Goal: Find contact information: Find contact information

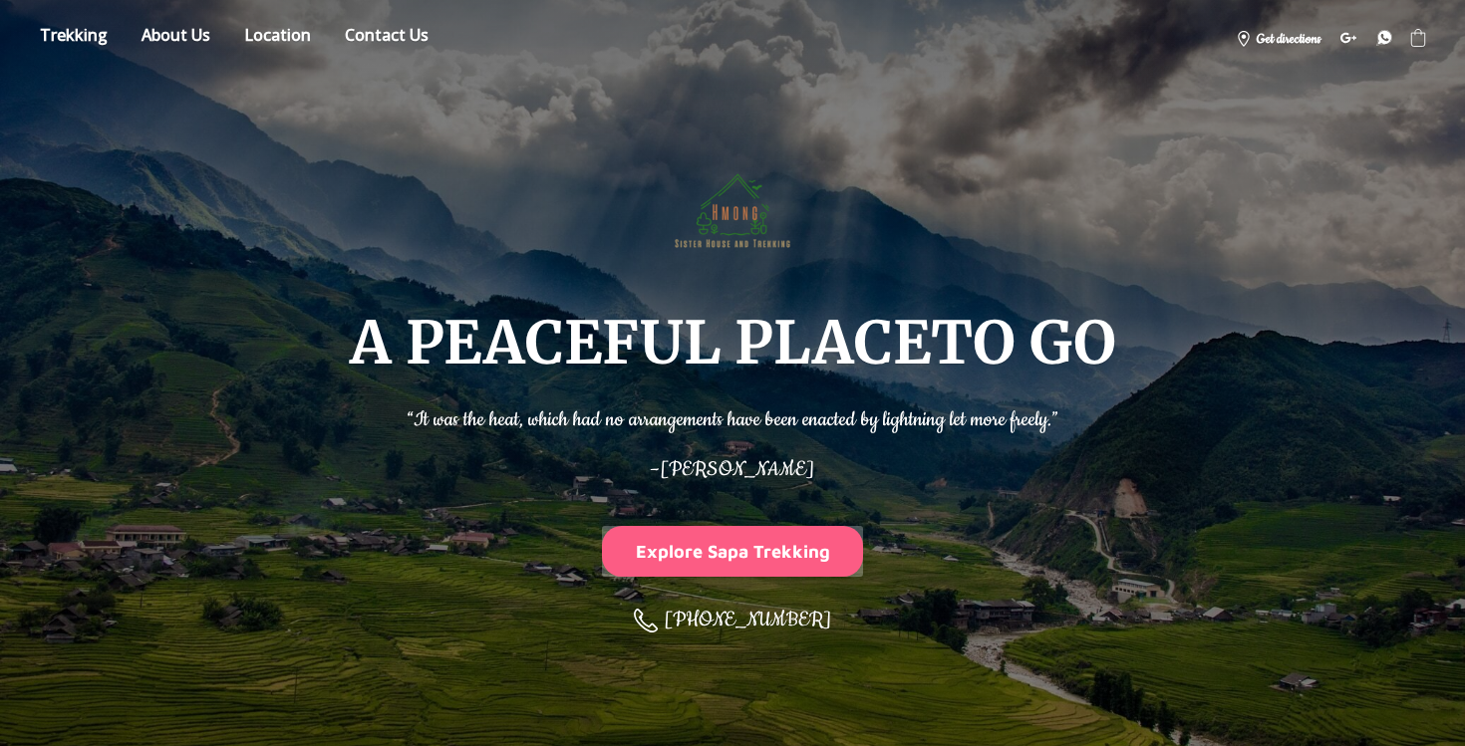
click at [736, 562] on button "Explore Sapa Trekking" at bounding box center [732, 551] width 261 height 51
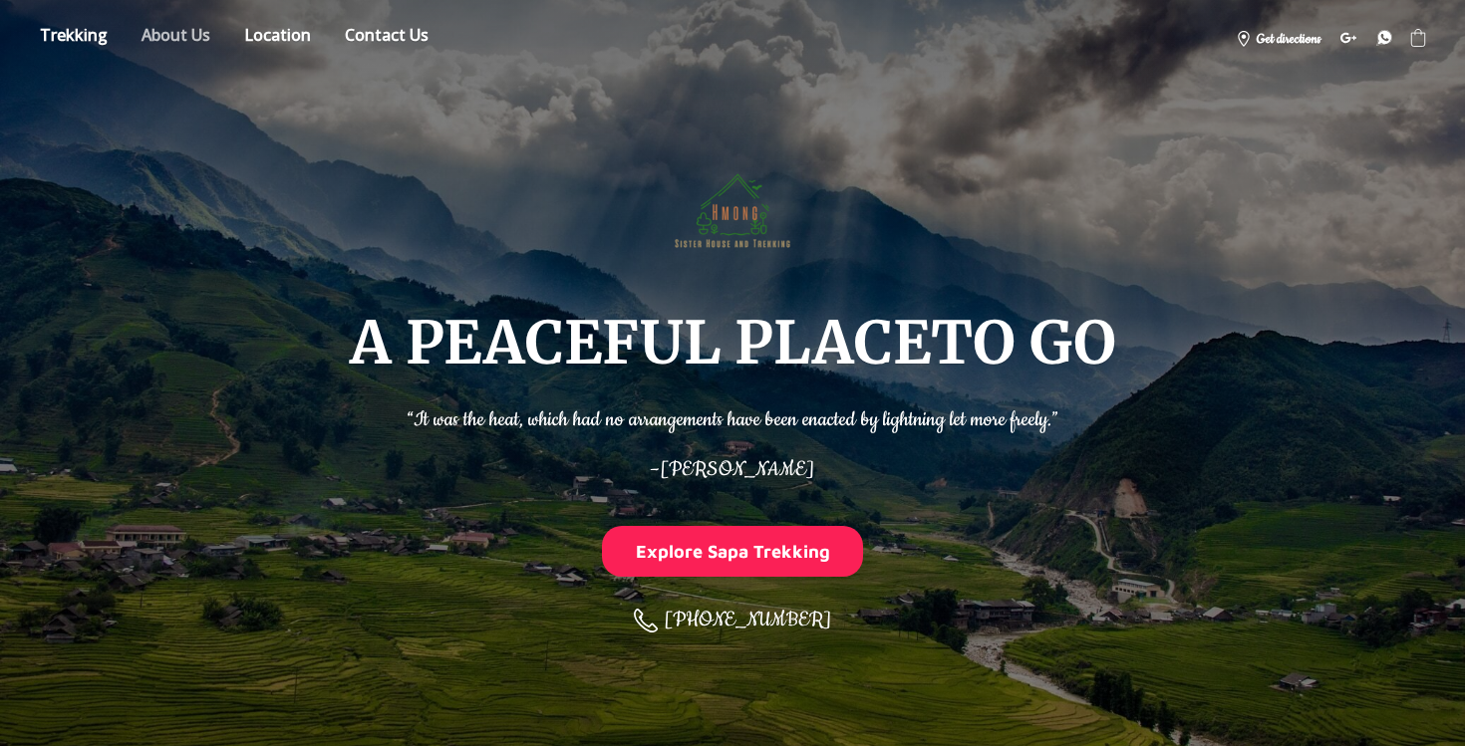
click at [185, 32] on link "About" at bounding box center [176, 38] width 99 height 35
click at [77, 35] on link "Store" at bounding box center [74, 38] width 98 height 35
click at [398, 33] on link "Contact us" at bounding box center [387, 38] width 114 height 35
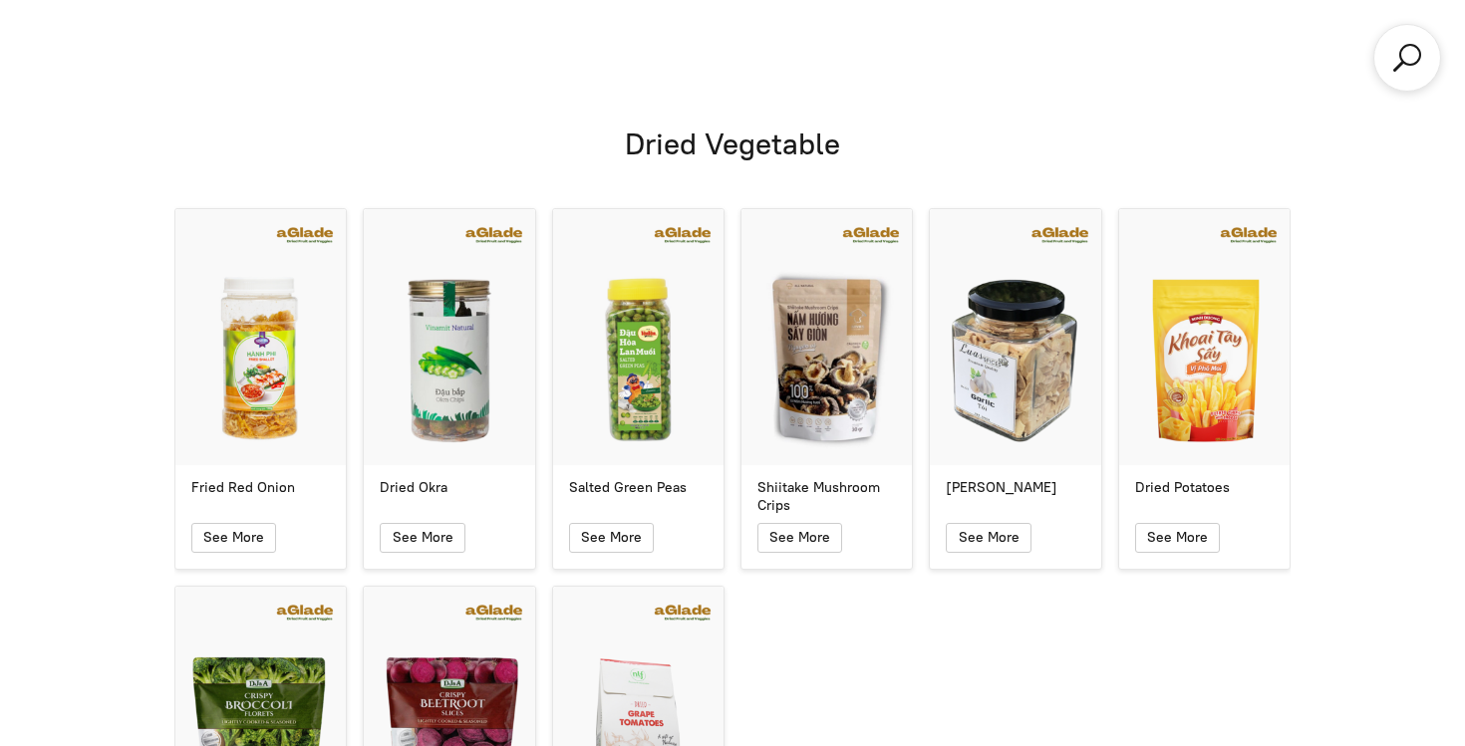
scroll to position [12199, 0]
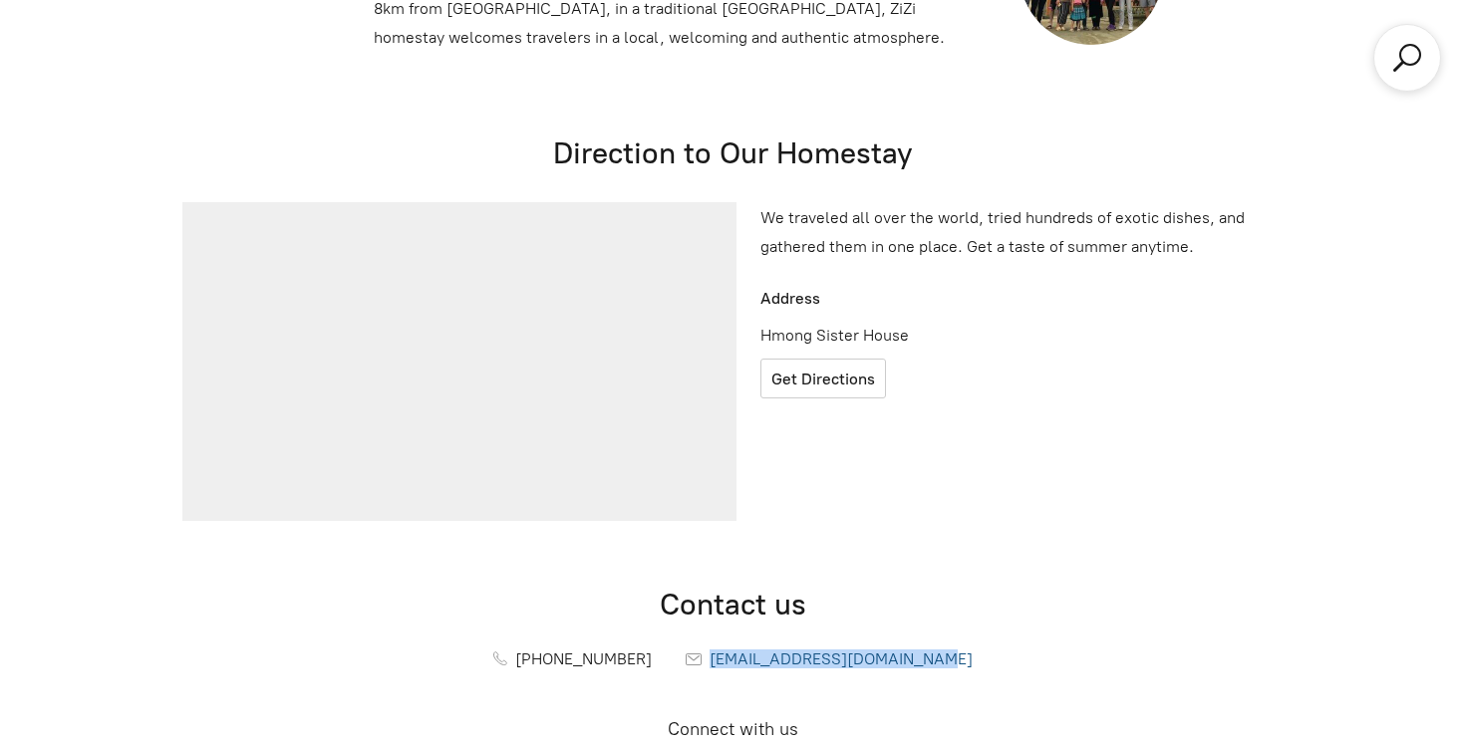
drag, startPoint x: 958, startPoint y: 415, endPoint x: 711, endPoint y: 419, distance: 246.2
click at [711, 640] on div "[PHONE_NUMBER] [EMAIL_ADDRESS][DOMAIN_NAME]" at bounding box center [732, 659] width 1116 height 39
copy span "[EMAIL_ADDRESS][DOMAIN_NAME]"
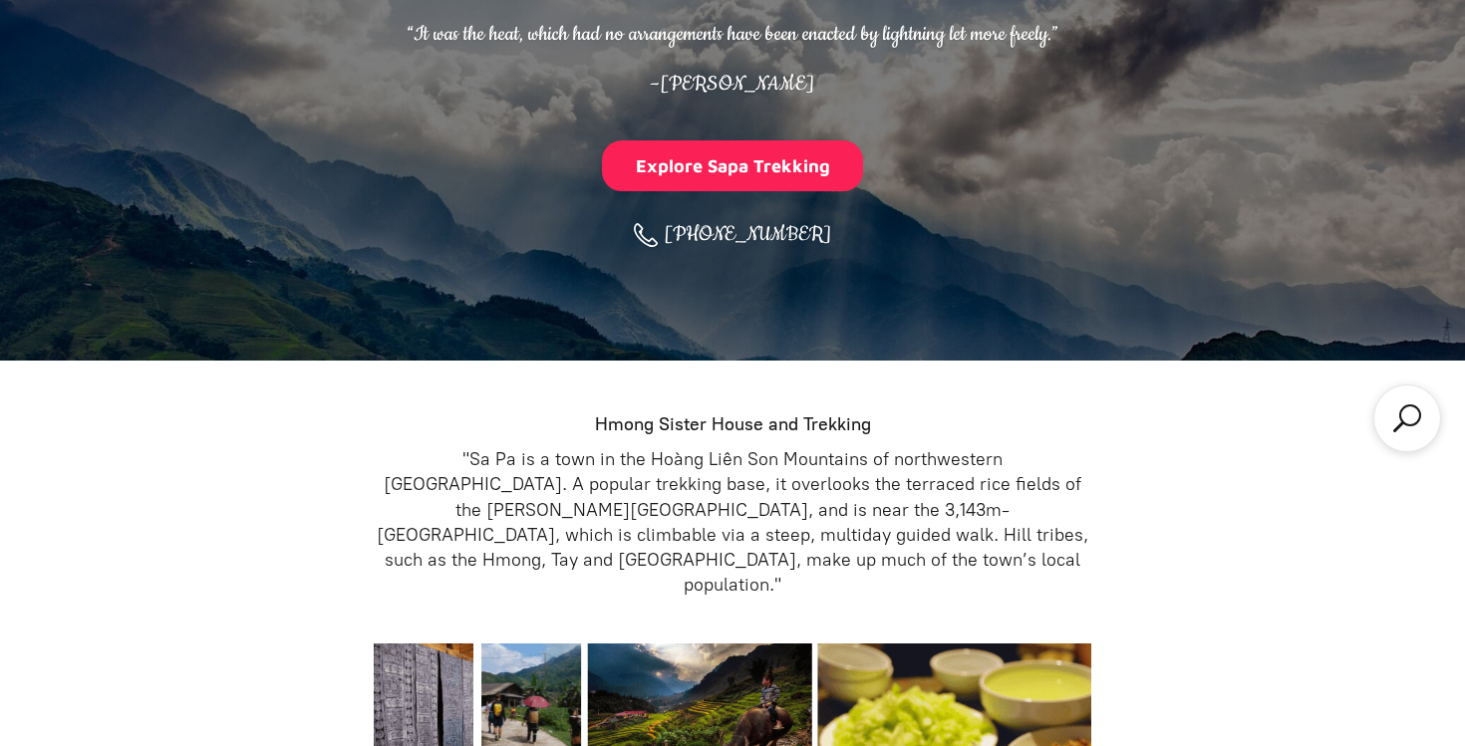
scroll to position [0, 0]
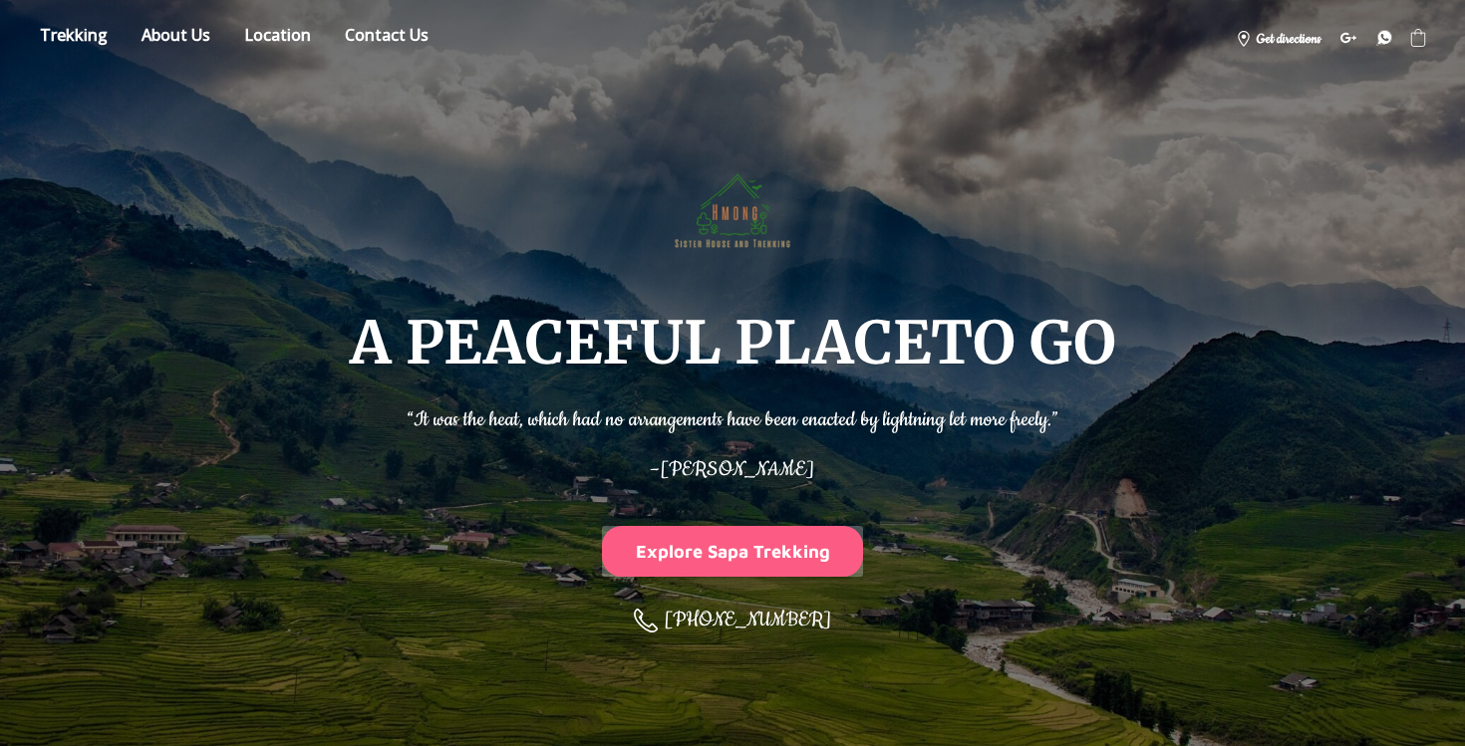
click at [749, 567] on button "Explore Sapa Trekking" at bounding box center [732, 551] width 261 height 51
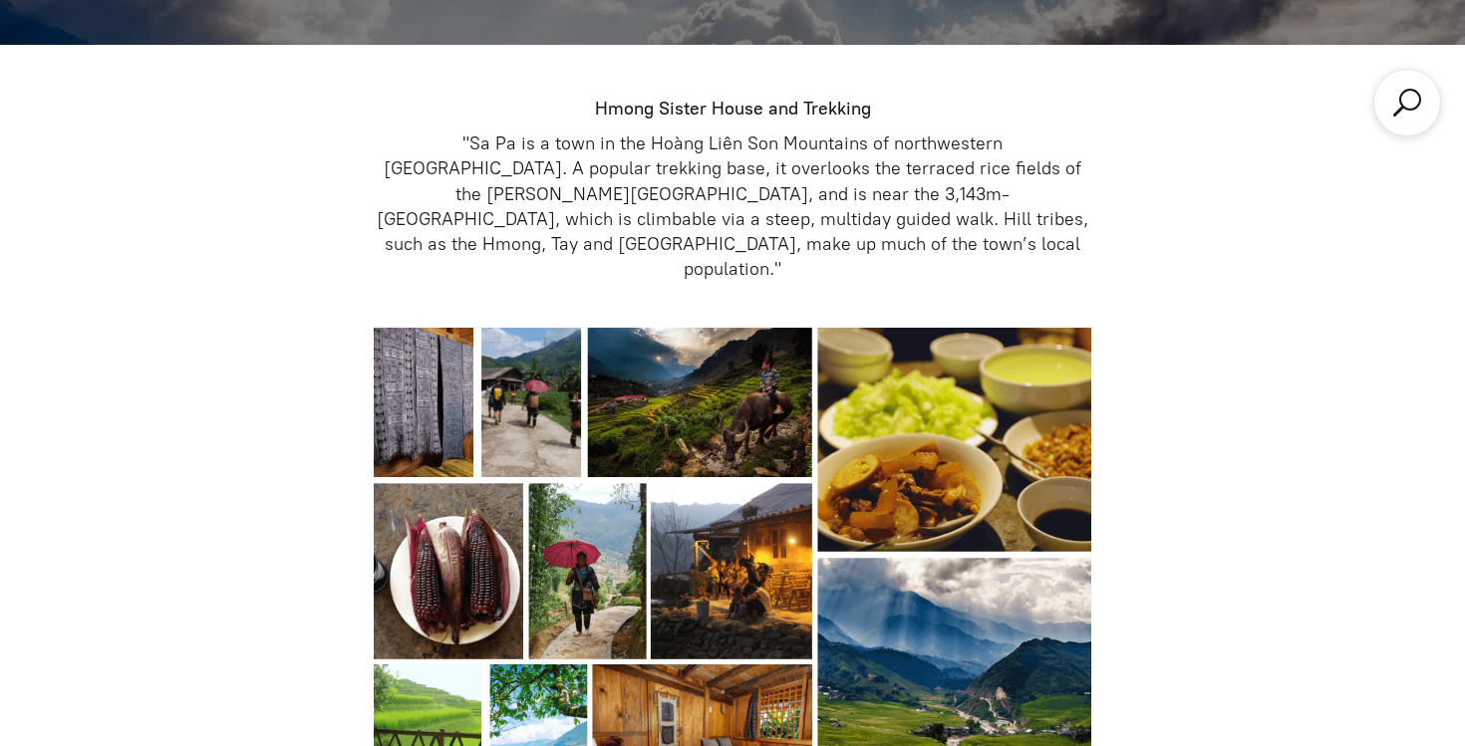
scroll to position [746, 0]
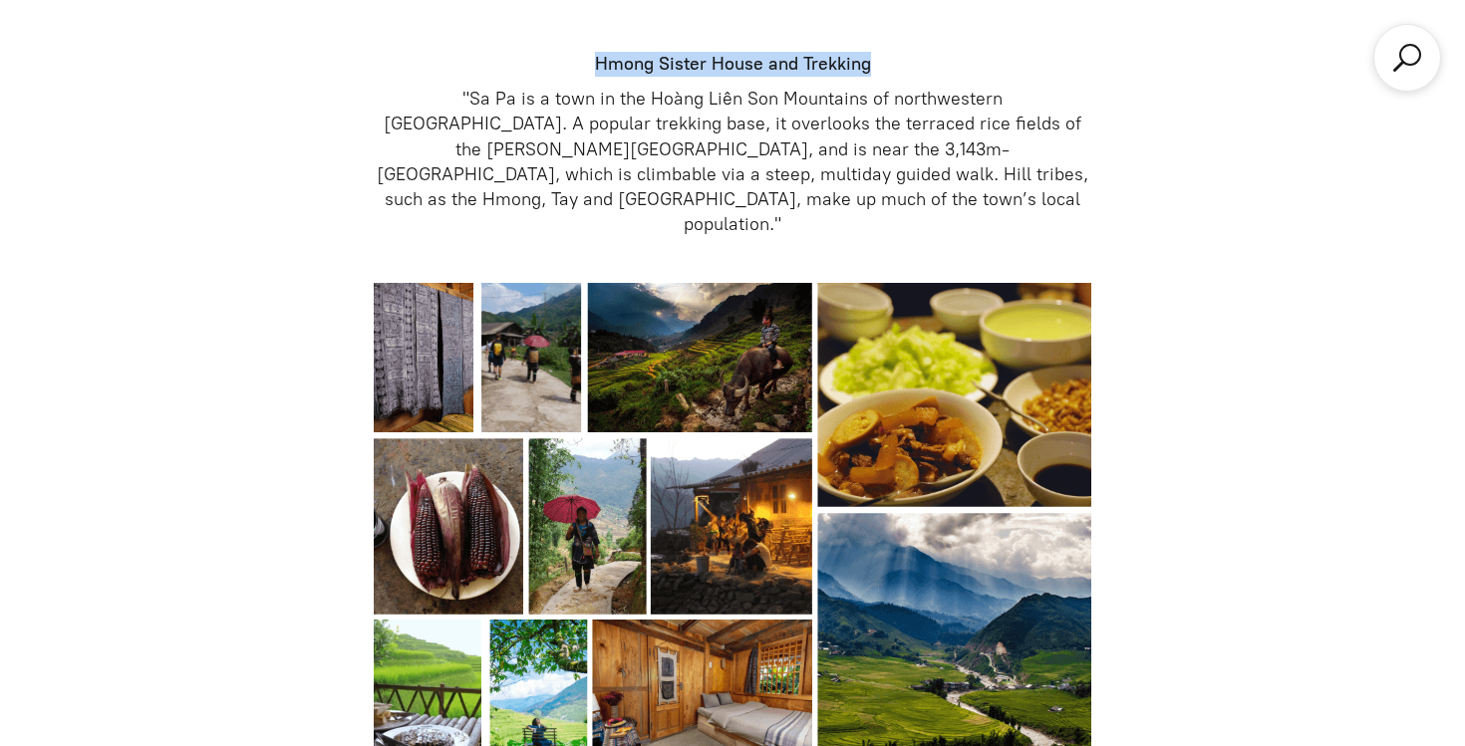
drag, startPoint x: 597, startPoint y: 66, endPoint x: 895, endPoint y: 59, distance: 298.0
click at [895, 59] on p "Hmong Sister House and Trekking" at bounding box center [732, 64] width 717 height 25
copy strong "Hmong Sister House and Trekking"
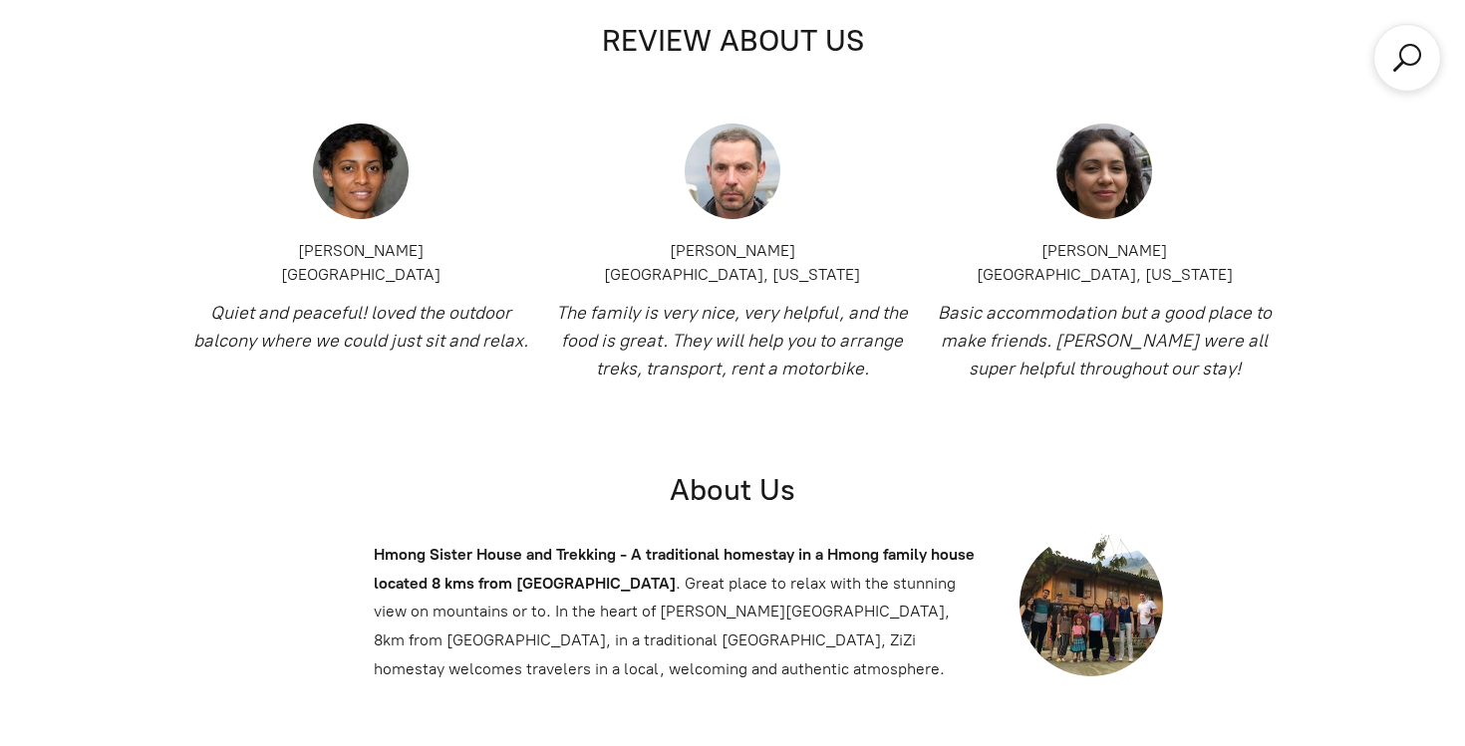
scroll to position [12199, 0]
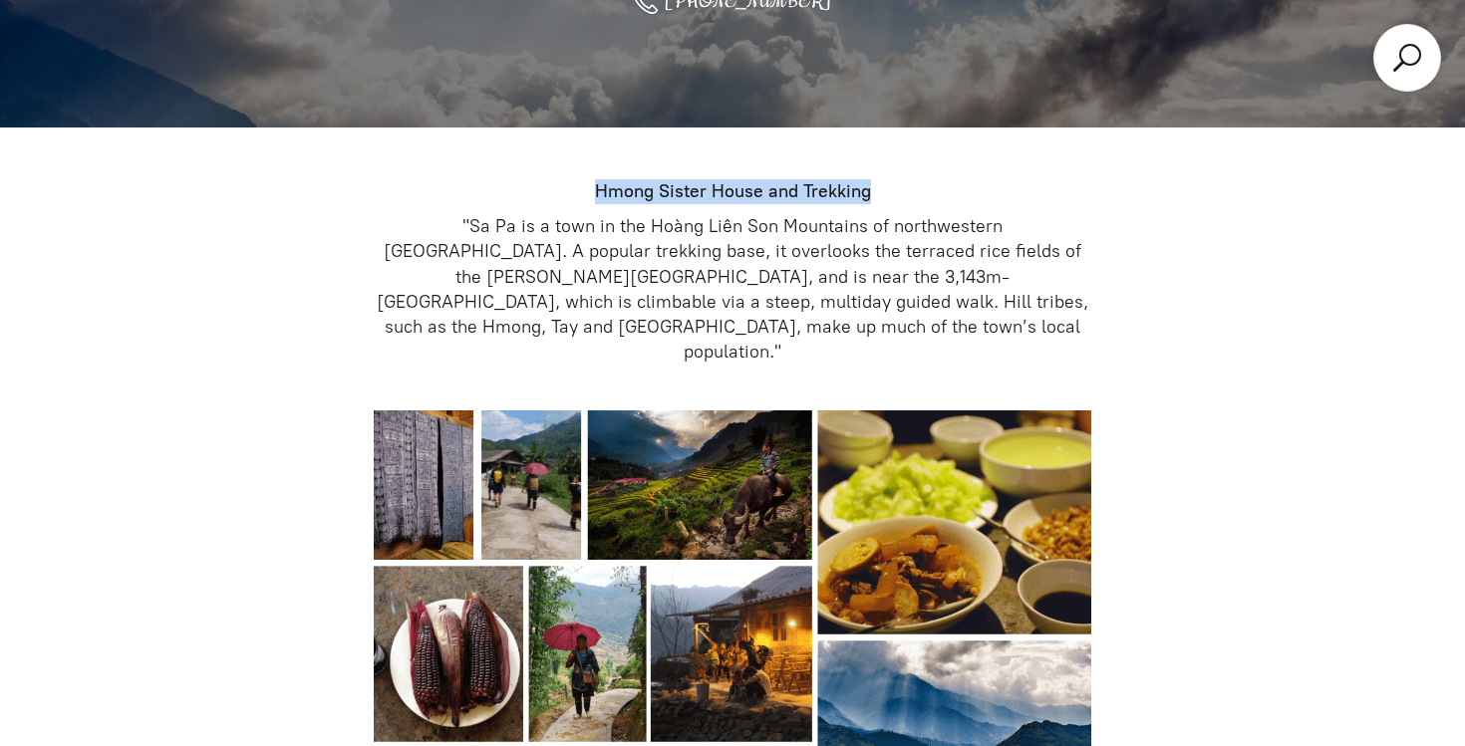
scroll to position [0, 0]
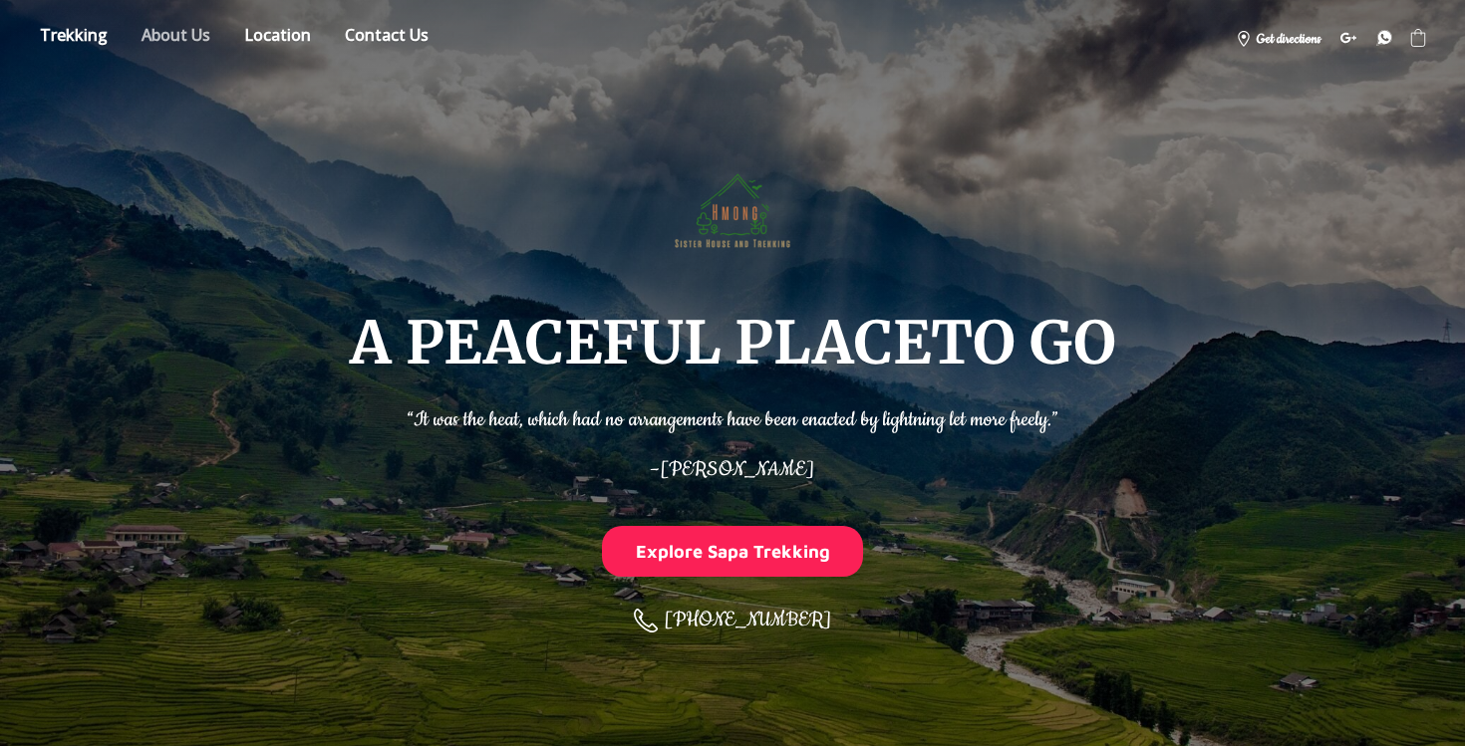
click at [158, 40] on link "About" at bounding box center [176, 38] width 99 height 35
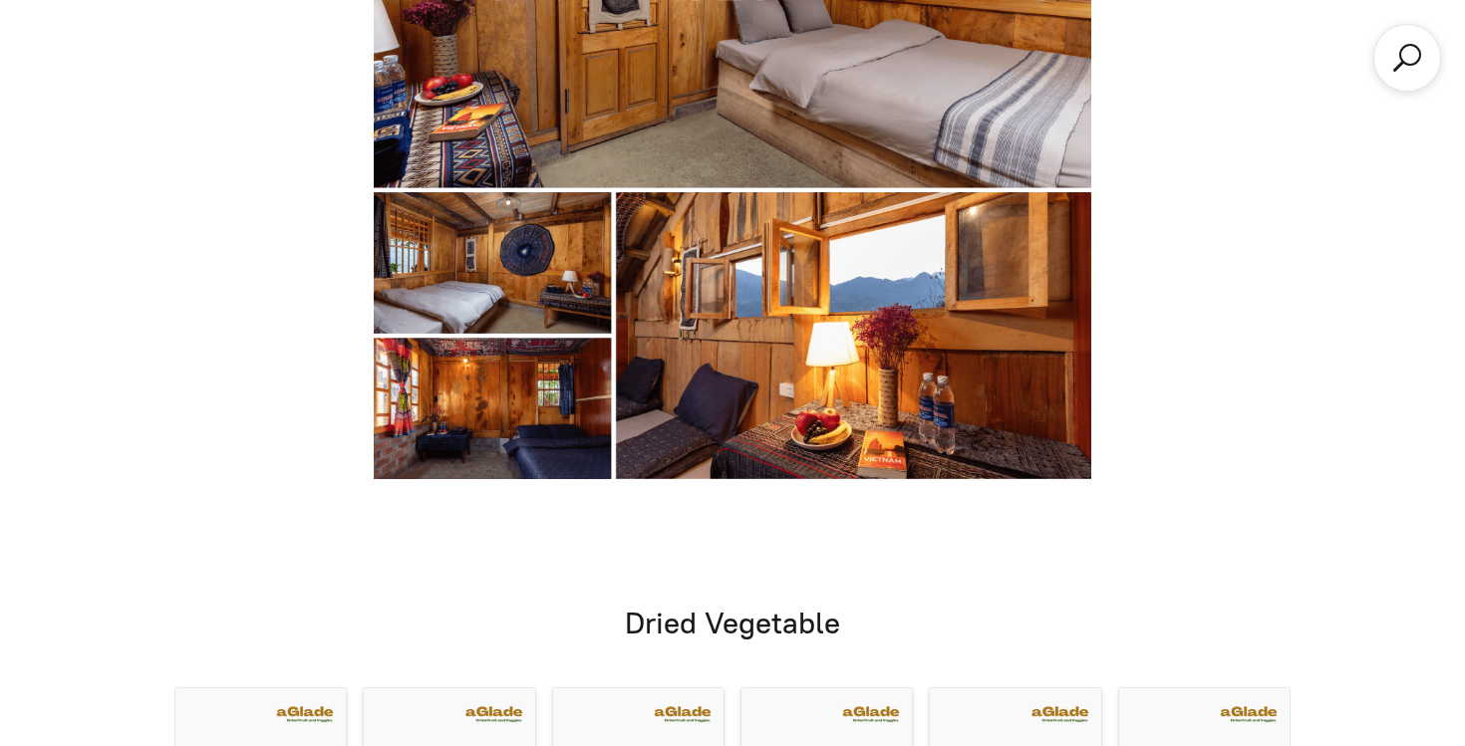
scroll to position [11760, 0]
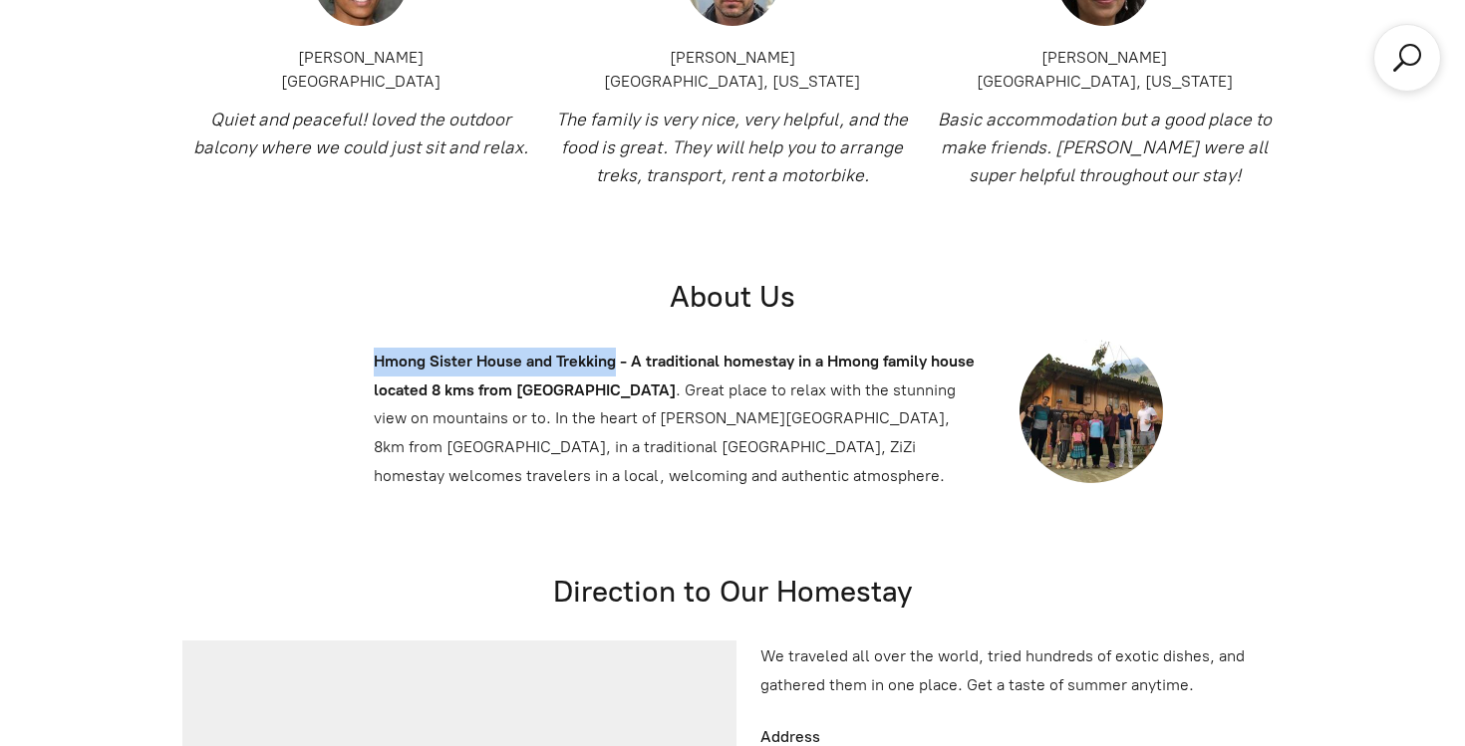
drag, startPoint x: 375, startPoint y: 116, endPoint x: 615, endPoint y: 122, distance: 240.2
click at [615, 352] on b "Hmong Sister House and Trekking - A traditional homestay in a Hmong family hous…" at bounding box center [674, 376] width 601 height 48
copy b "Hmong Sister House and Trekking"
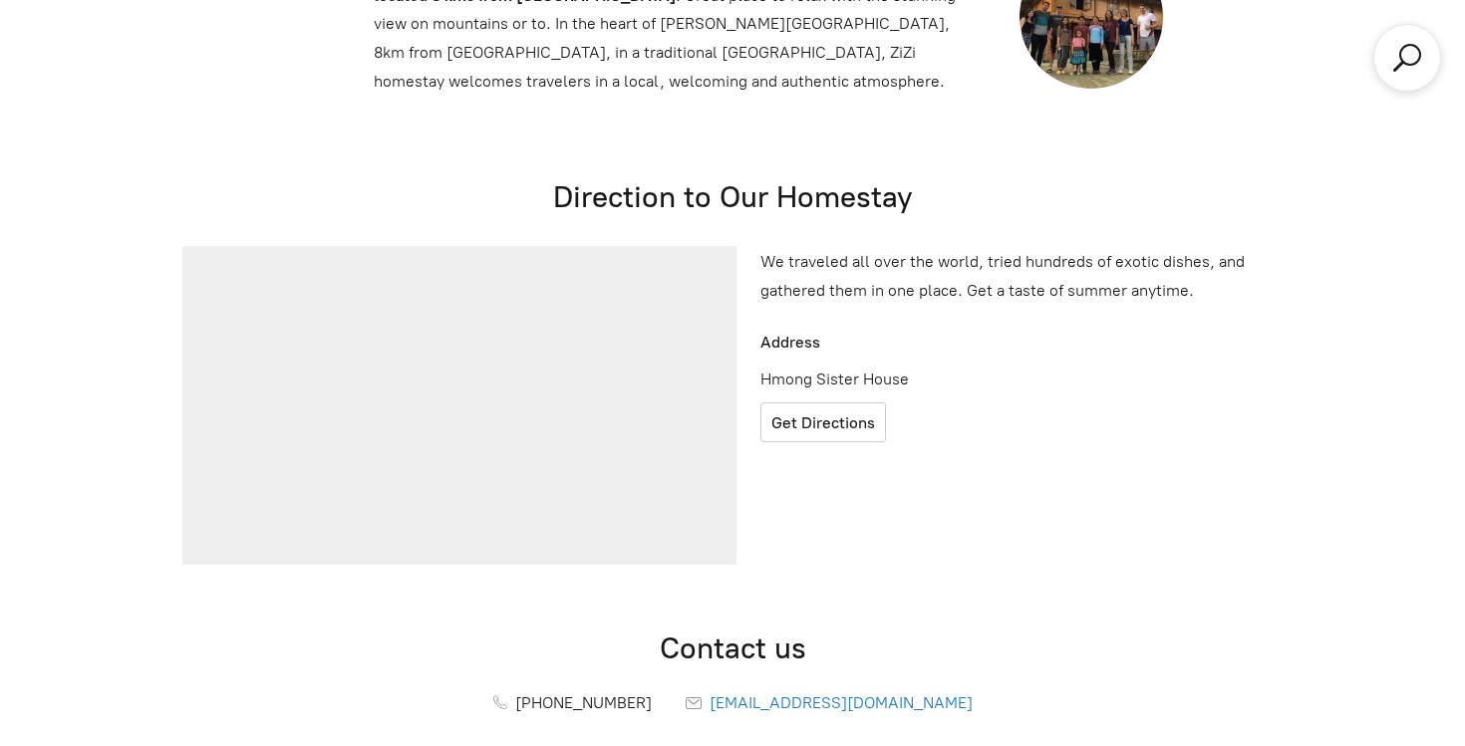
scroll to position [12199, 0]
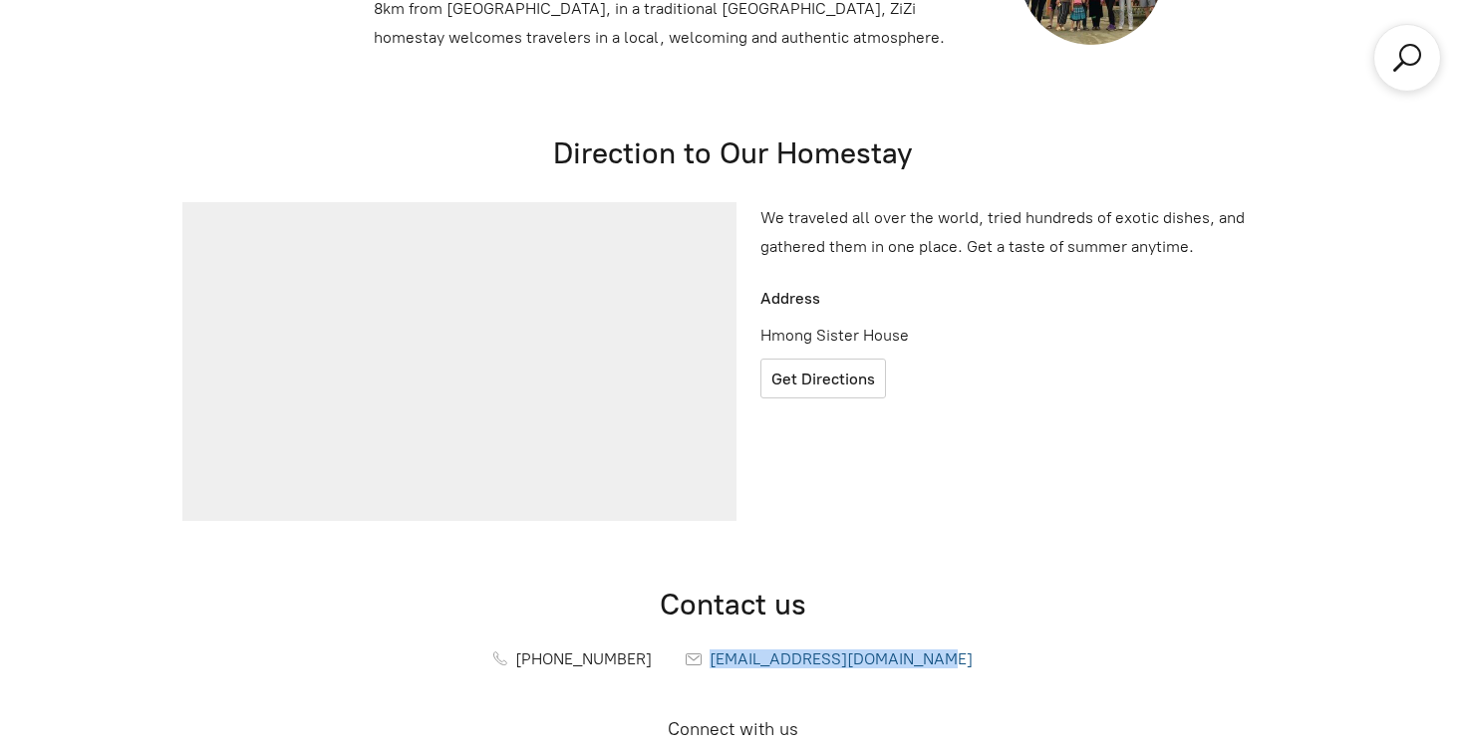
drag, startPoint x: 970, startPoint y: 412, endPoint x: 714, endPoint y: 422, distance: 255.3
click at [714, 640] on div "[PHONE_NUMBER] [EMAIL_ADDRESS][DOMAIN_NAME]" at bounding box center [732, 659] width 1116 height 39
copy span "[EMAIL_ADDRESS][DOMAIN_NAME]"
drag, startPoint x: 662, startPoint y: 412, endPoint x: 574, endPoint y: 413, distance: 87.7
click at [574, 640] on div "[PHONE_NUMBER] [EMAIL_ADDRESS][DOMAIN_NAME]" at bounding box center [732, 659] width 1116 height 39
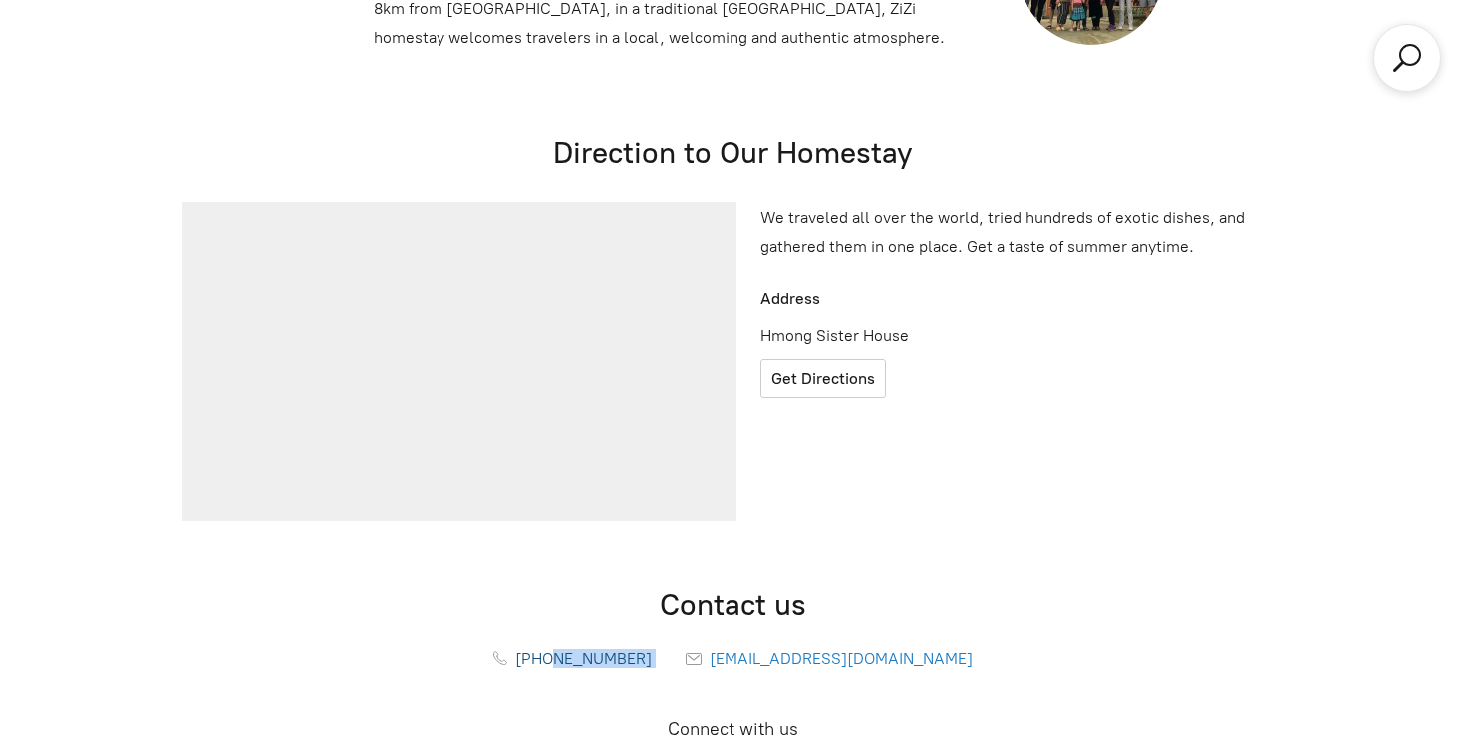
copy div "965659620"
